Goal: Transaction & Acquisition: Purchase product/service

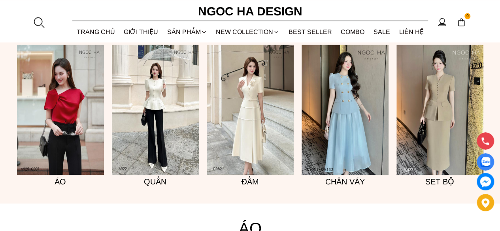
scroll to position [632, 0]
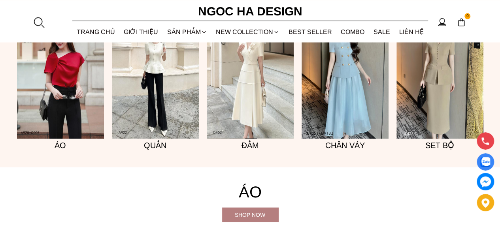
click at [262, 215] on div "Shop now" at bounding box center [250, 214] width 56 height 9
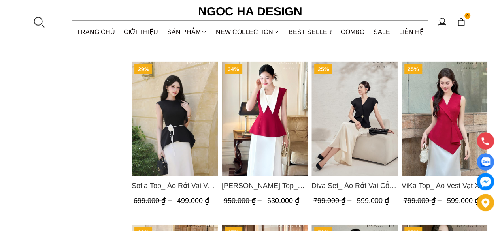
scroll to position [870, 0]
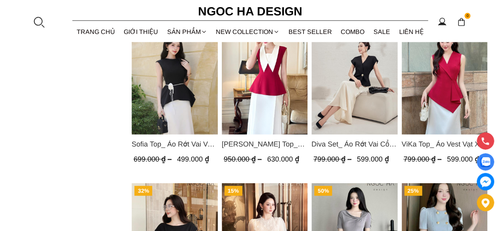
click at [352, 143] on span "Diva Set_ Áo Rớt Vai Cổ V, Chân Váy Lụa Đuôi Cá A1078+CV134" at bounding box center [354, 144] width 86 height 11
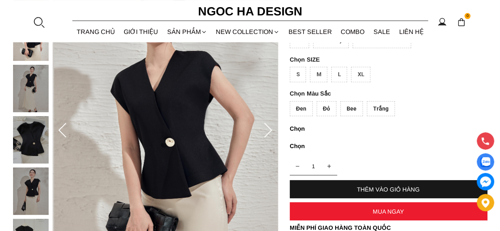
scroll to position [119, 0]
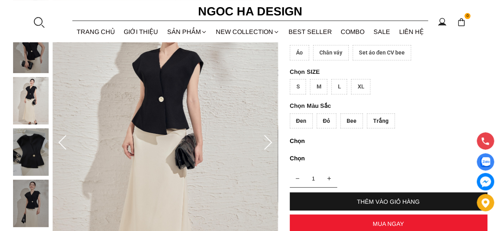
click at [347, 85] on div "S M L XL" at bounding box center [389, 88] width 198 height 19
click at [347, 122] on div "Bee" at bounding box center [351, 120] width 23 height 15
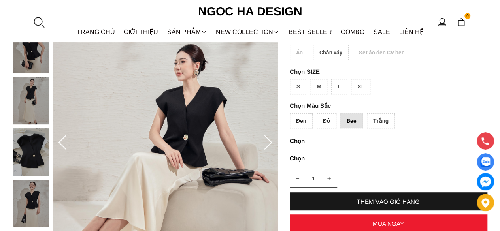
click at [338, 89] on div "L" at bounding box center [339, 86] width 16 height 15
click at [300, 53] on div "Áo Chân váy Set áo đen CV bee" at bounding box center [389, 54] width 198 height 19
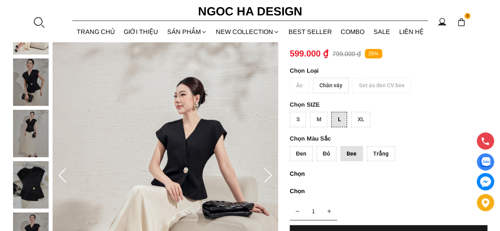
scroll to position [40, 0]
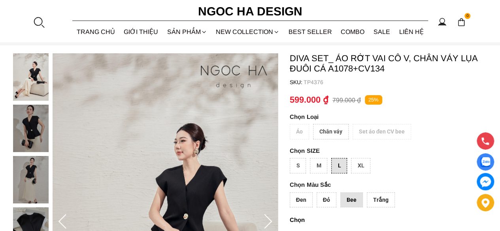
click at [302, 130] on div "Áo Chân váy Set áo đen CV bee" at bounding box center [389, 133] width 198 height 19
click at [330, 132] on div "Chân váy" at bounding box center [331, 131] width 36 height 15
click at [302, 132] on div "Áo Chân váy Set áo đen CV bee" at bounding box center [389, 133] width 198 height 19
